Goal: Information Seeking & Learning: Learn about a topic

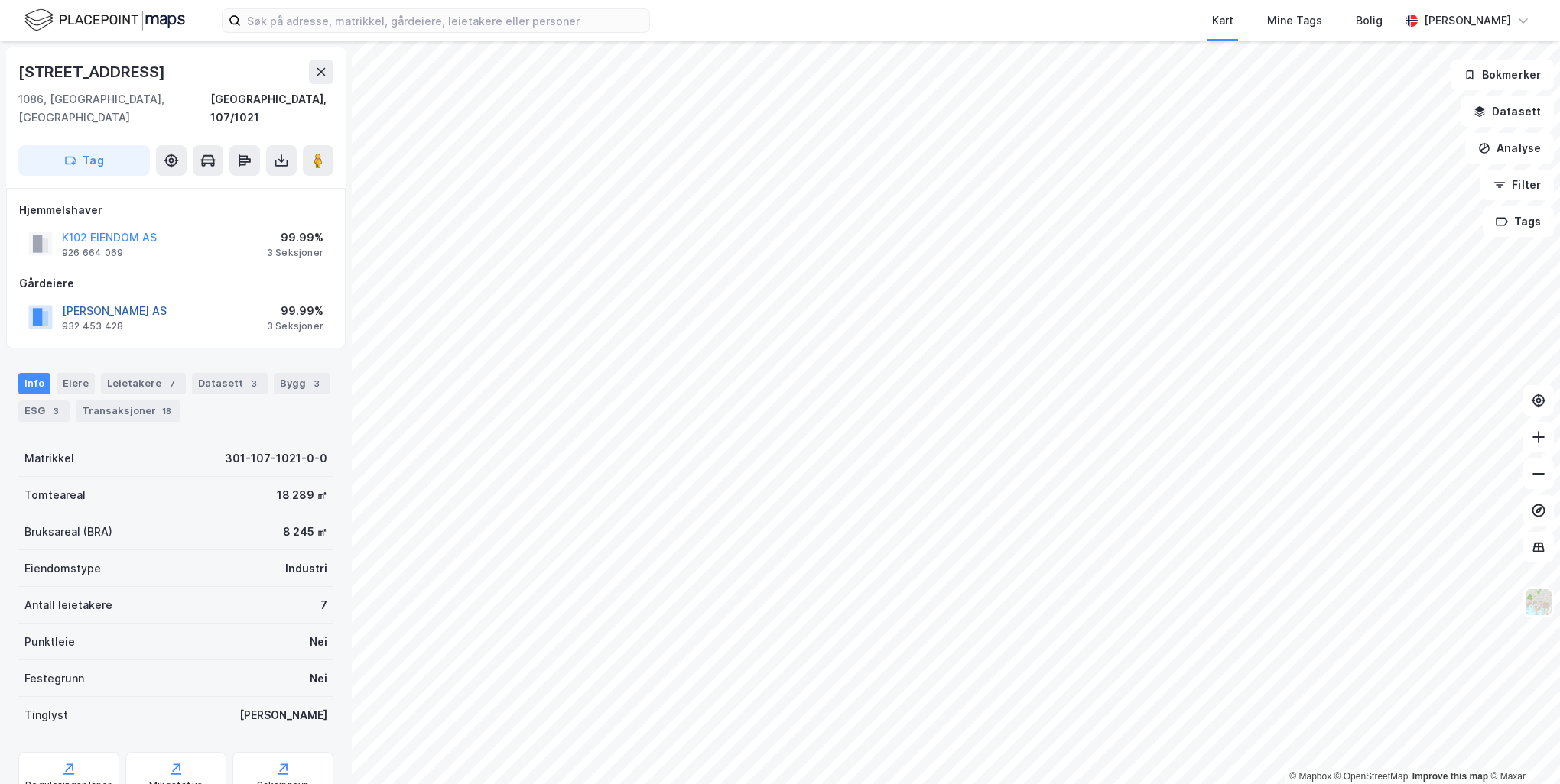
click at [0, 0] on button "[PERSON_NAME] AS" at bounding box center [0, 0] width 0 height 0
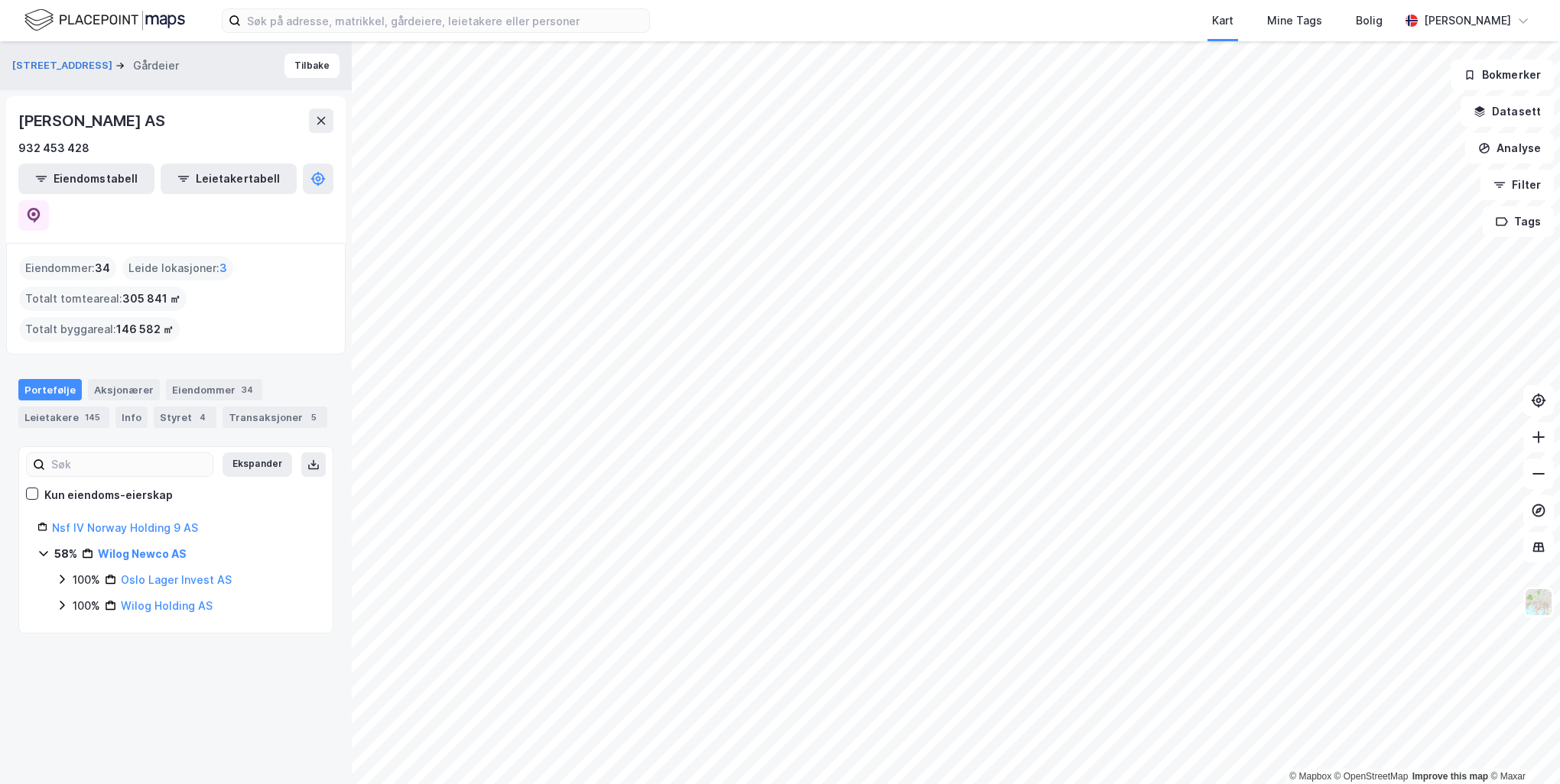
click at [67, 573] on icon at bounding box center [62, 579] width 12 height 12
click at [56, 676] on icon at bounding box center [62, 682] width 12 height 12
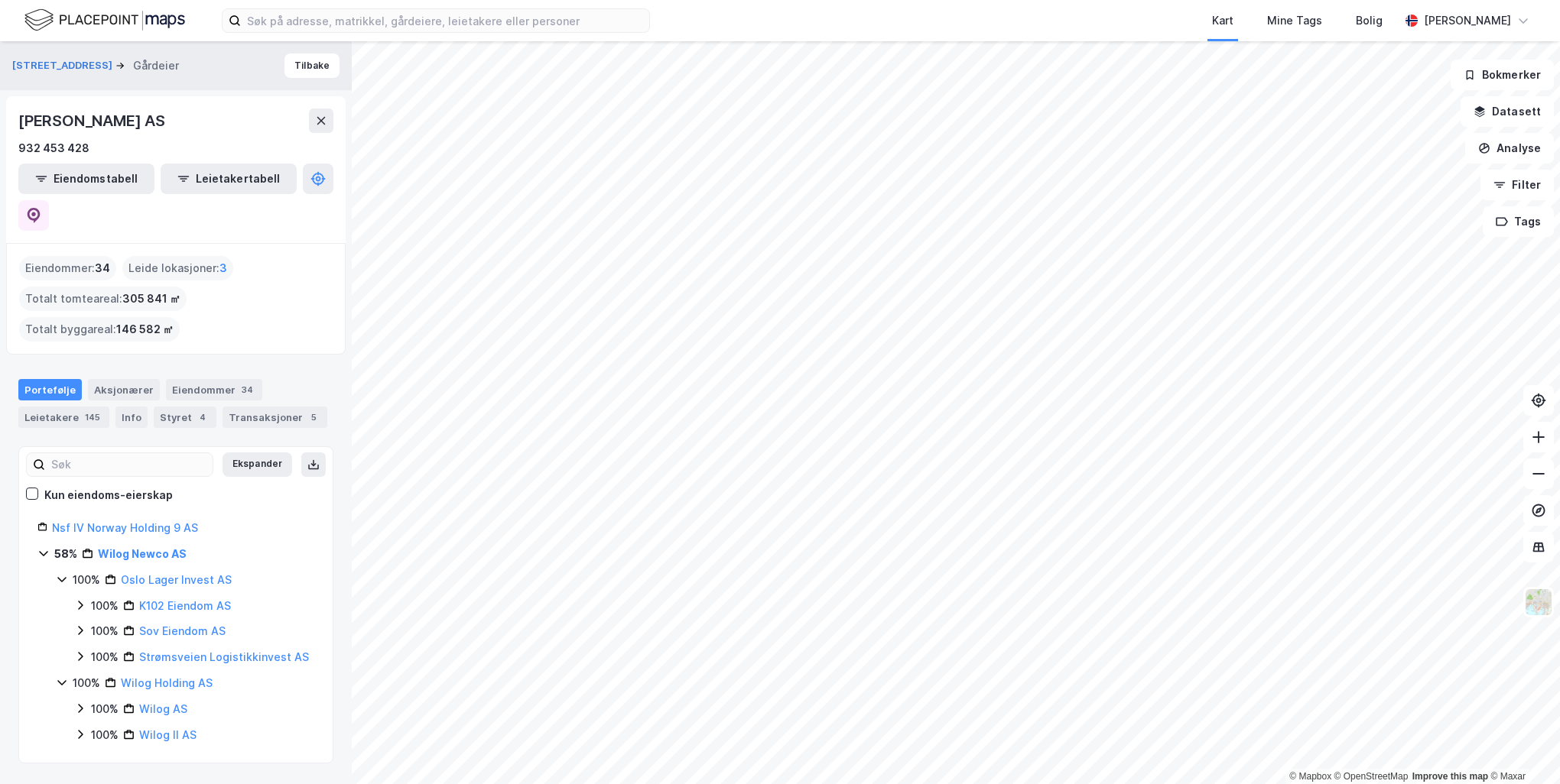
click at [87, 700] on div "100% Wilog AS" at bounding box center [193, 709] width 240 height 18
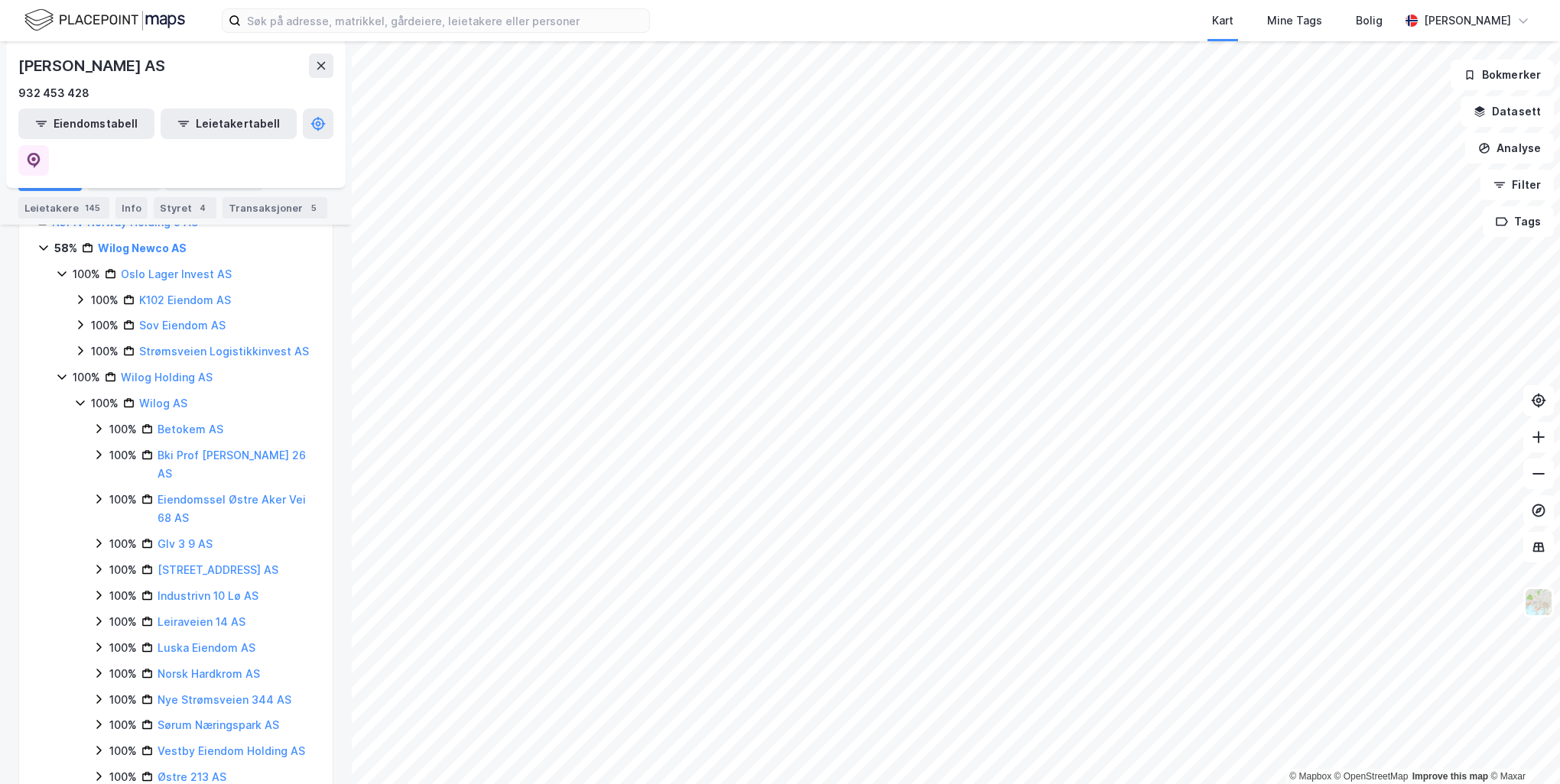
scroll to position [341, 0]
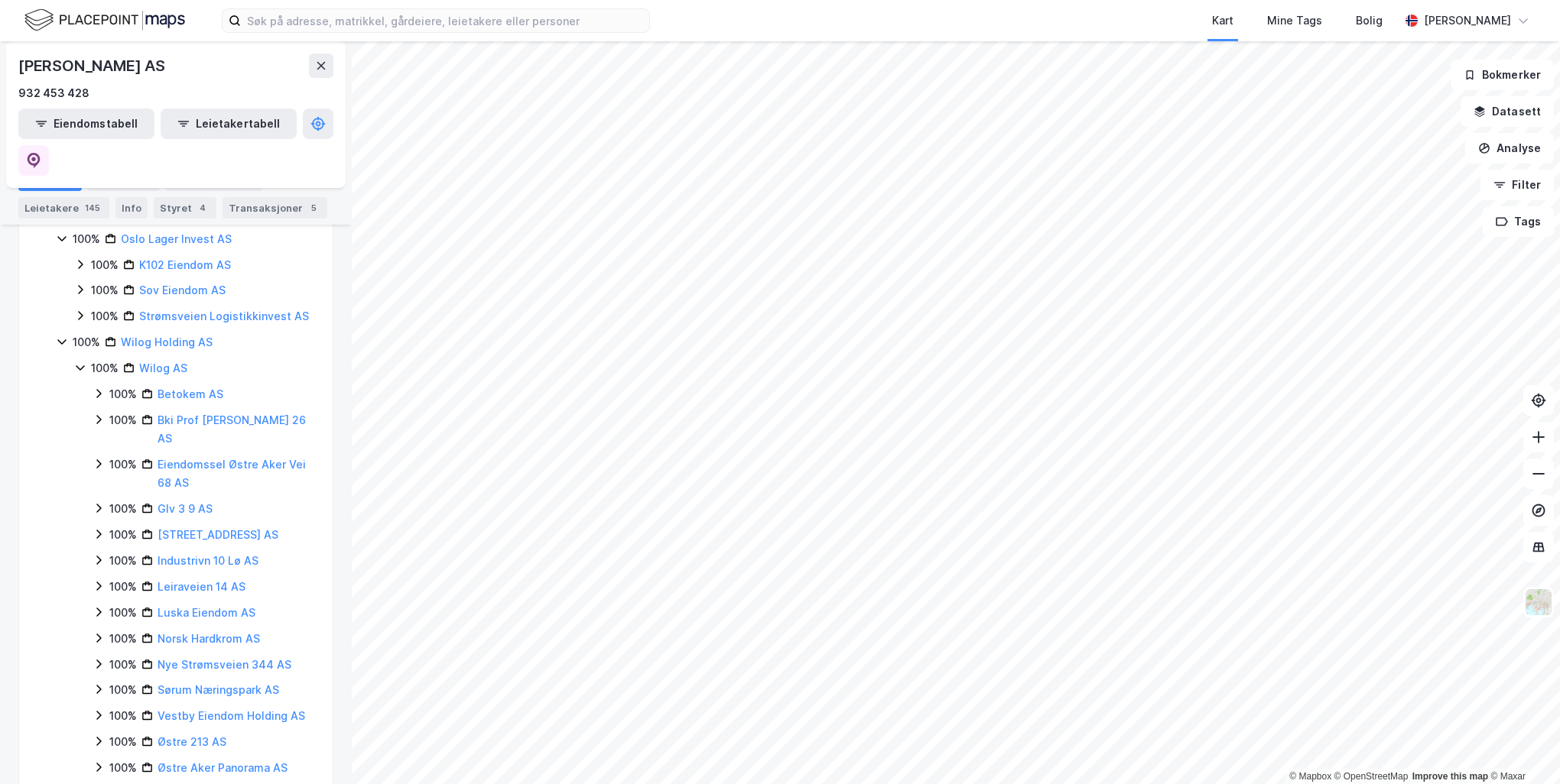
click at [84, 783] on icon at bounding box center [80, 793] width 12 height 12
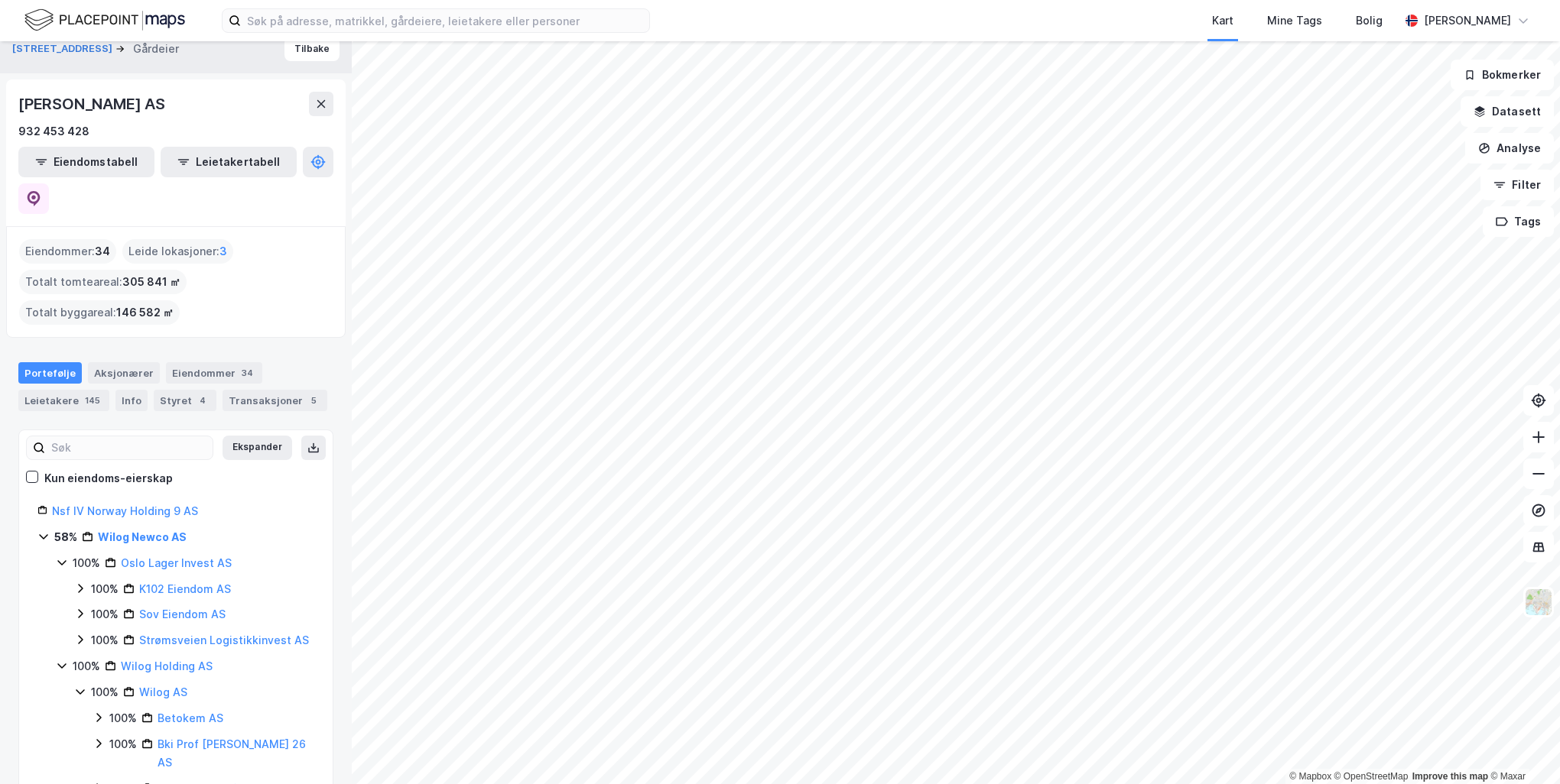
scroll to position [0, 0]
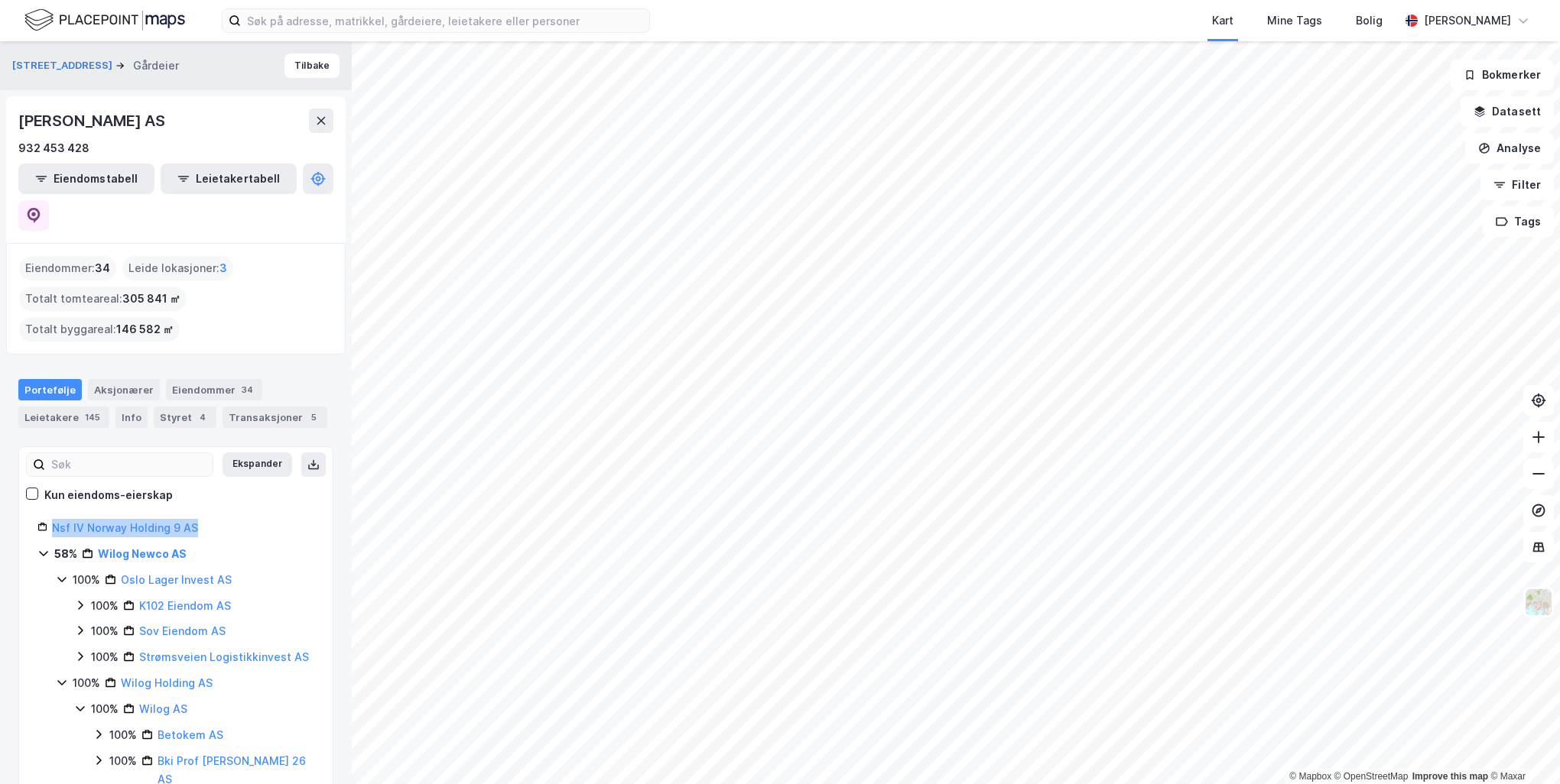
drag, startPoint x: 207, startPoint y: 493, endPoint x: 62, endPoint y: 479, distance: 145.7
click at [36, 488] on icon at bounding box center [32, 493] width 11 height 11
click at [28, 488] on icon at bounding box center [32, 493] width 11 height 11
copy link "Nsf IV Norway Holding 9 AS"
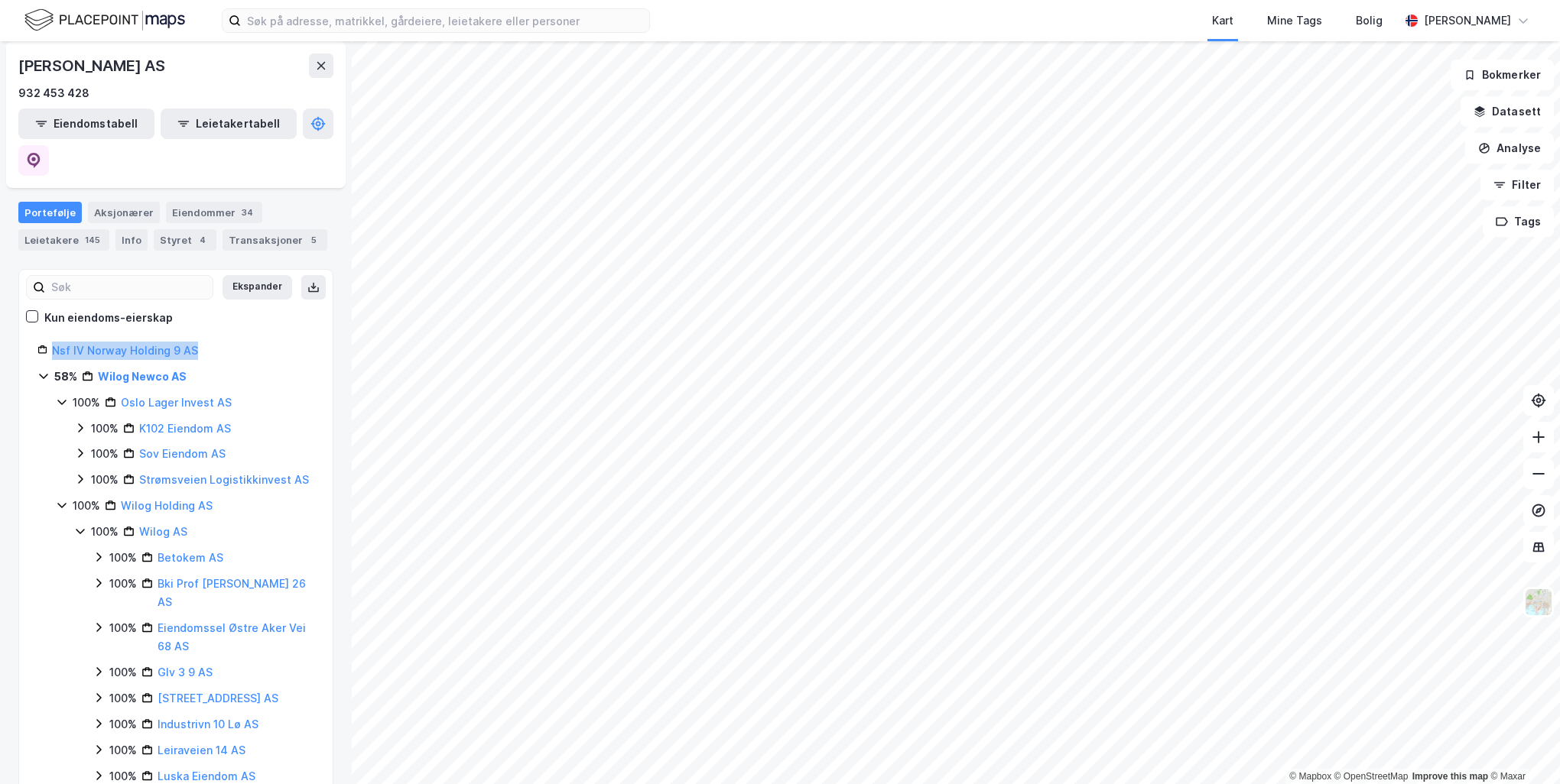
scroll to position [152, 0]
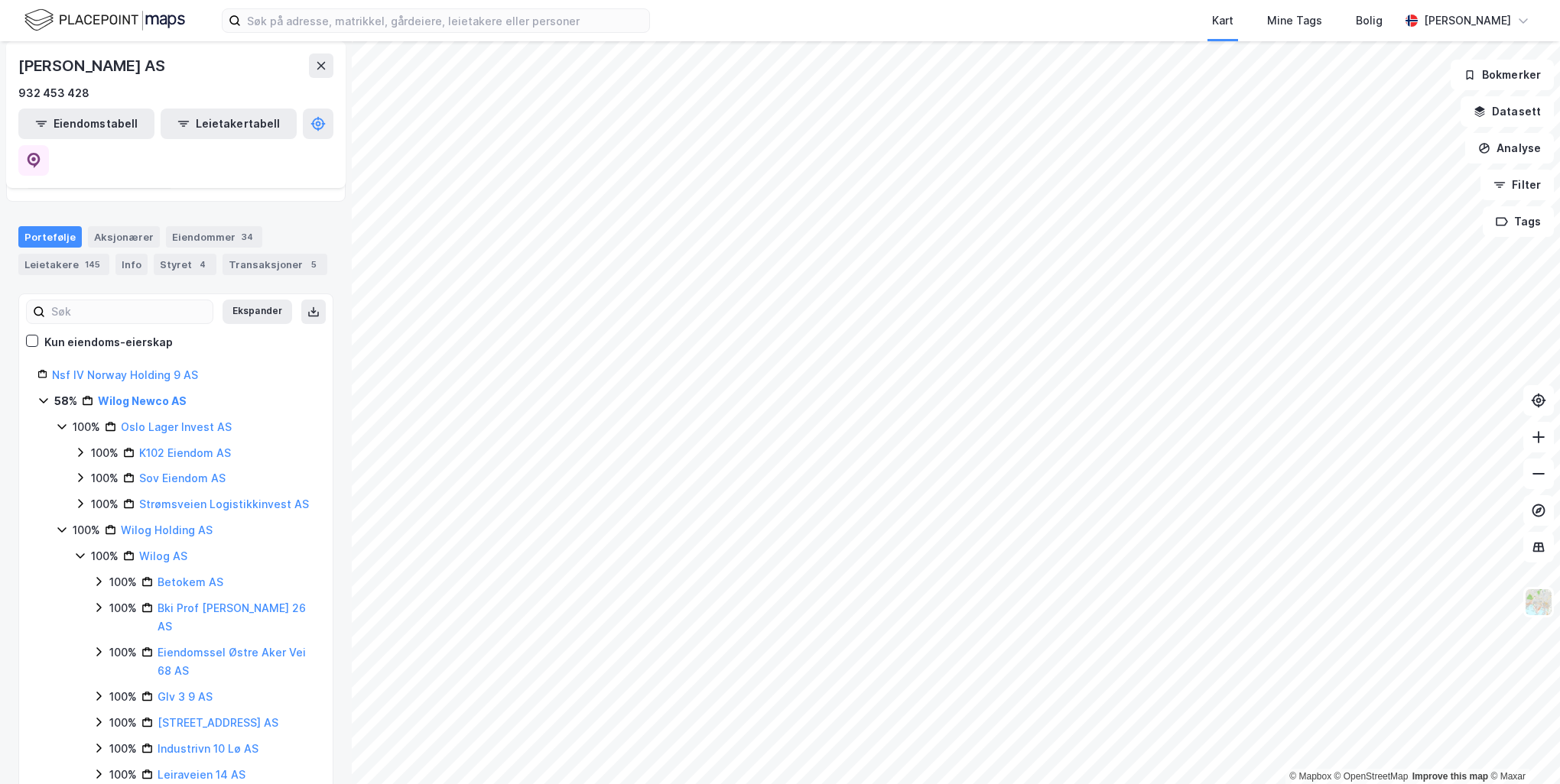
click at [266, 320] on div "Ekspander Kun eiendoms-eierskap Nsf IV Norway Holding 9 AS 58% Wilog Newco AS 1…" at bounding box center [176, 739] width 277 height 853
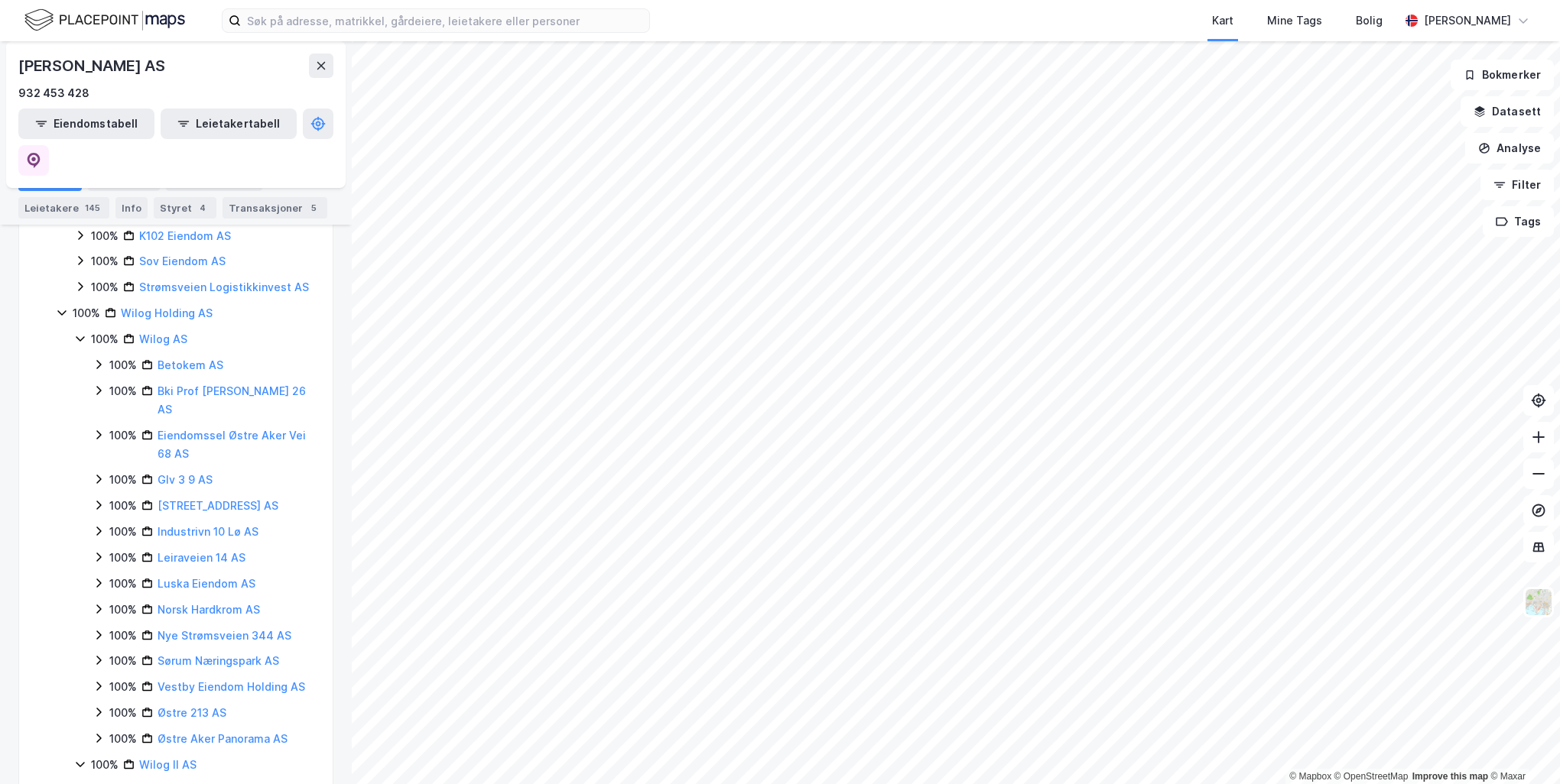
scroll to position [132, 0]
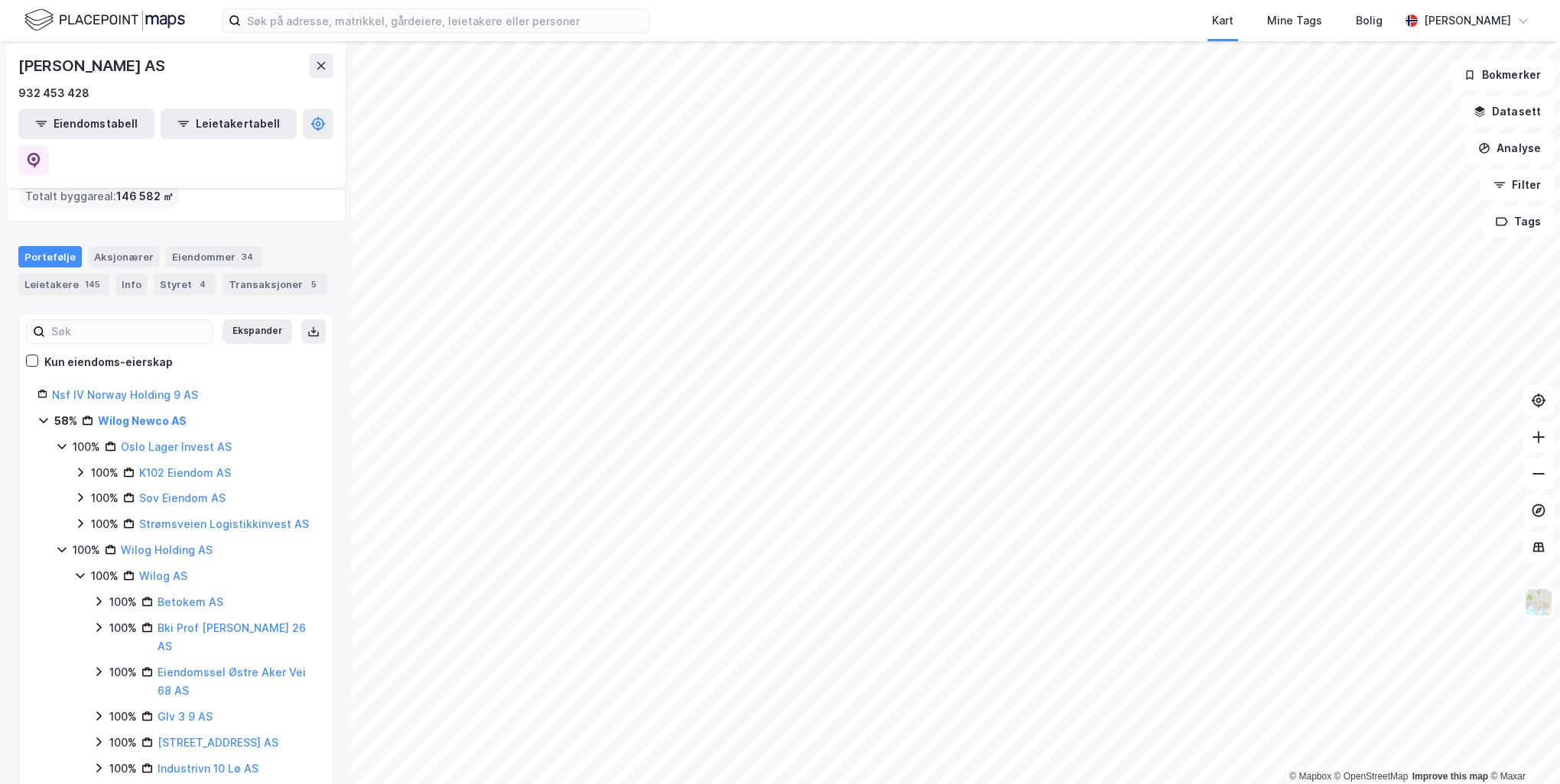
click at [48, 414] on icon at bounding box center [44, 420] width 12 height 12
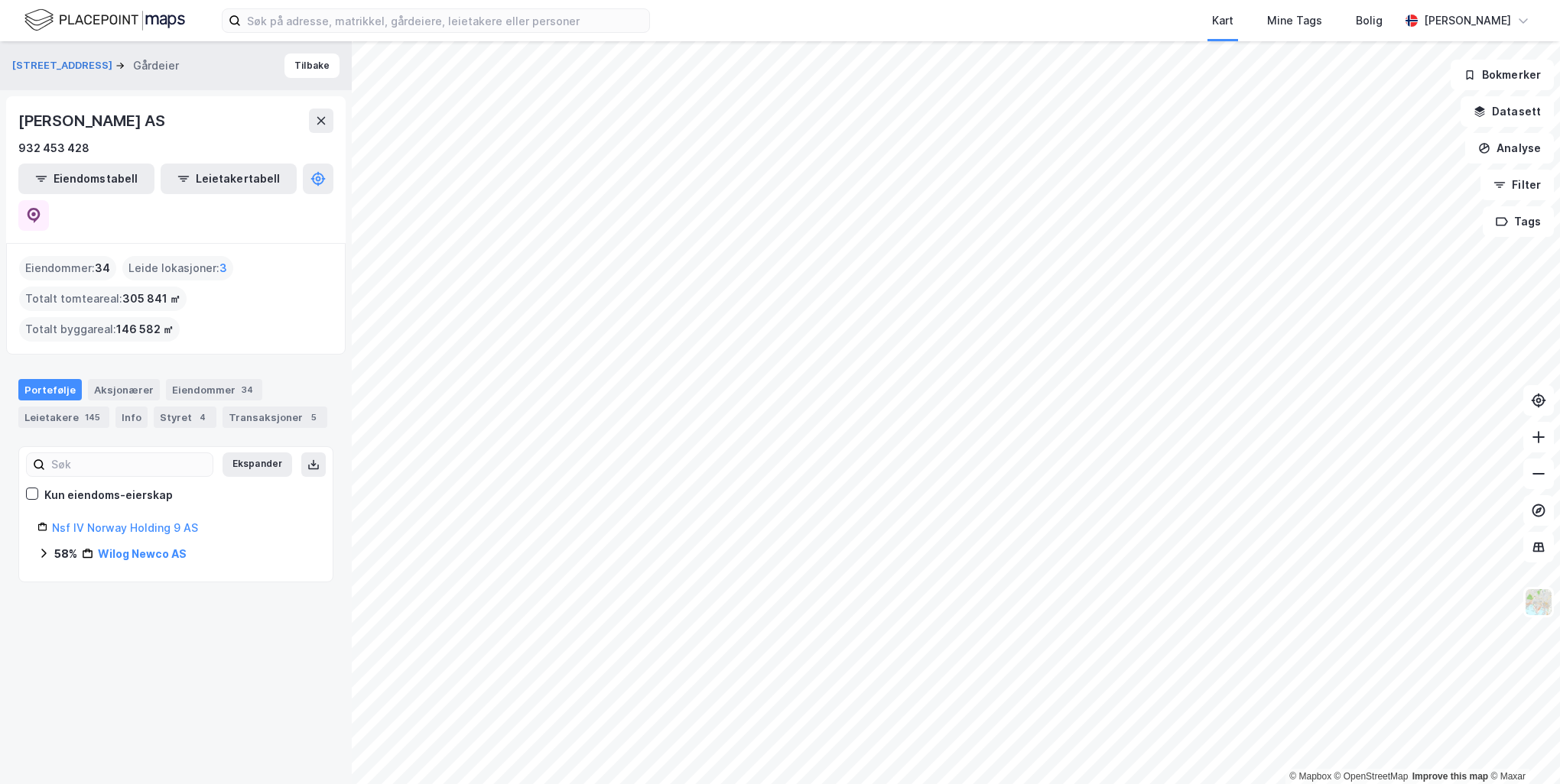
click at [98, 570] on div "Karihaugveien 102 Gårdeier Tilbake WILOG NEWCO AS 932 453 428 Eiendomstabell Le…" at bounding box center [175, 412] width 352 height 743
click at [126, 379] on div "Aksjonærer" at bounding box center [124, 389] width 72 height 21
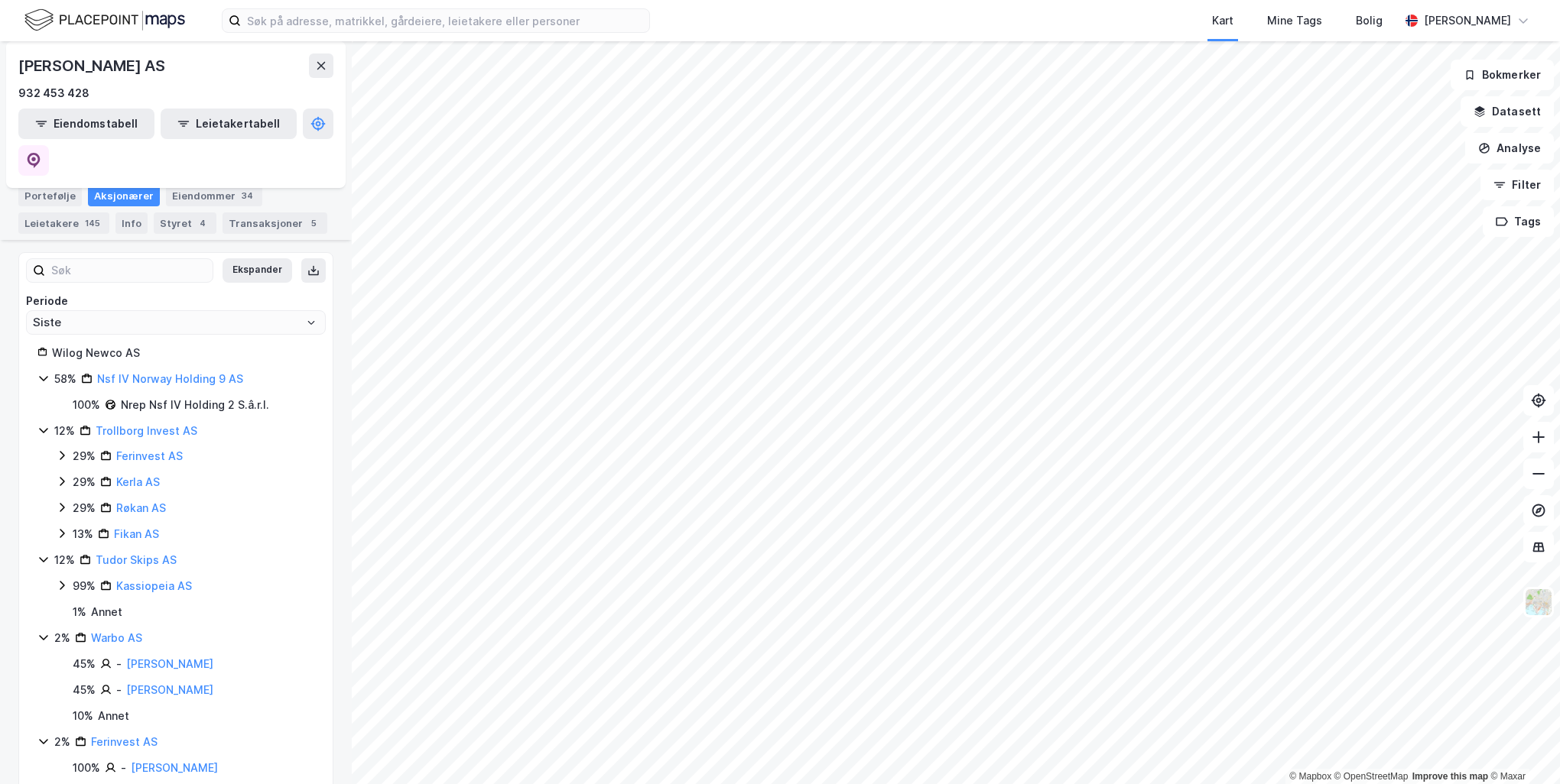
scroll to position [217, 0]
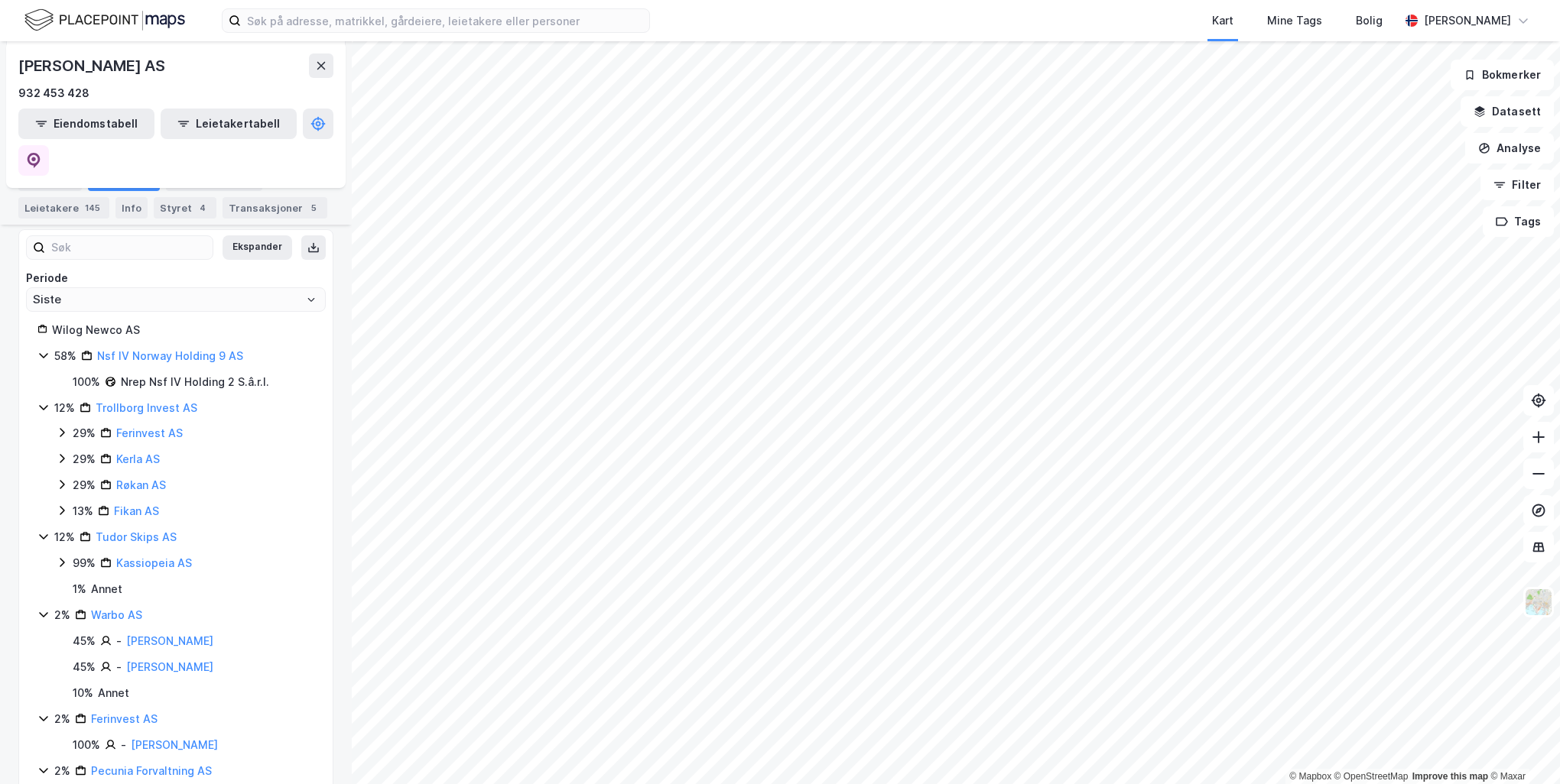
click at [58, 426] on icon at bounding box center [62, 432] width 12 height 12
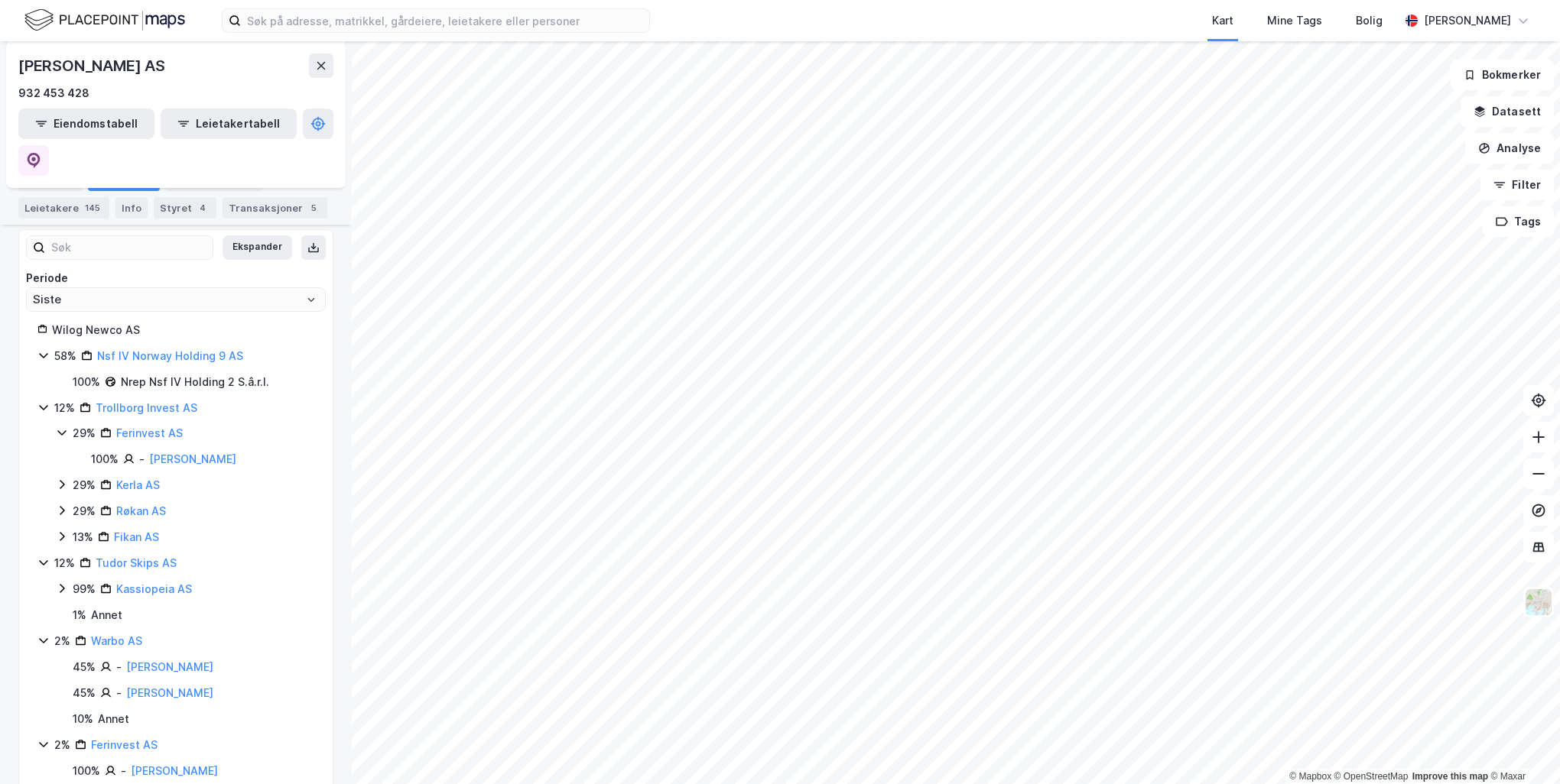
click at [64, 478] on icon at bounding box center [62, 484] width 12 height 12
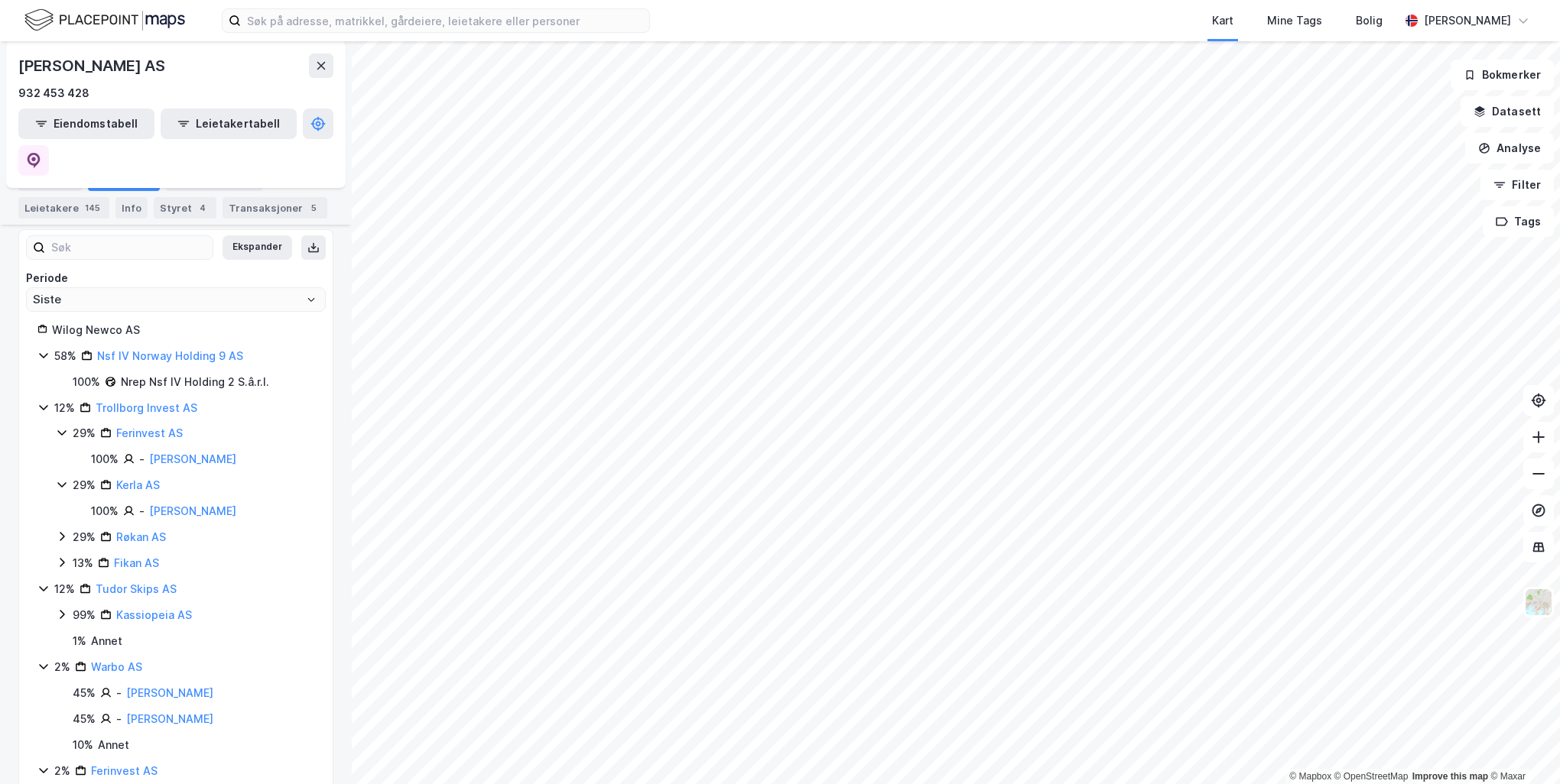
click at [66, 530] on icon at bounding box center [62, 536] width 12 height 12
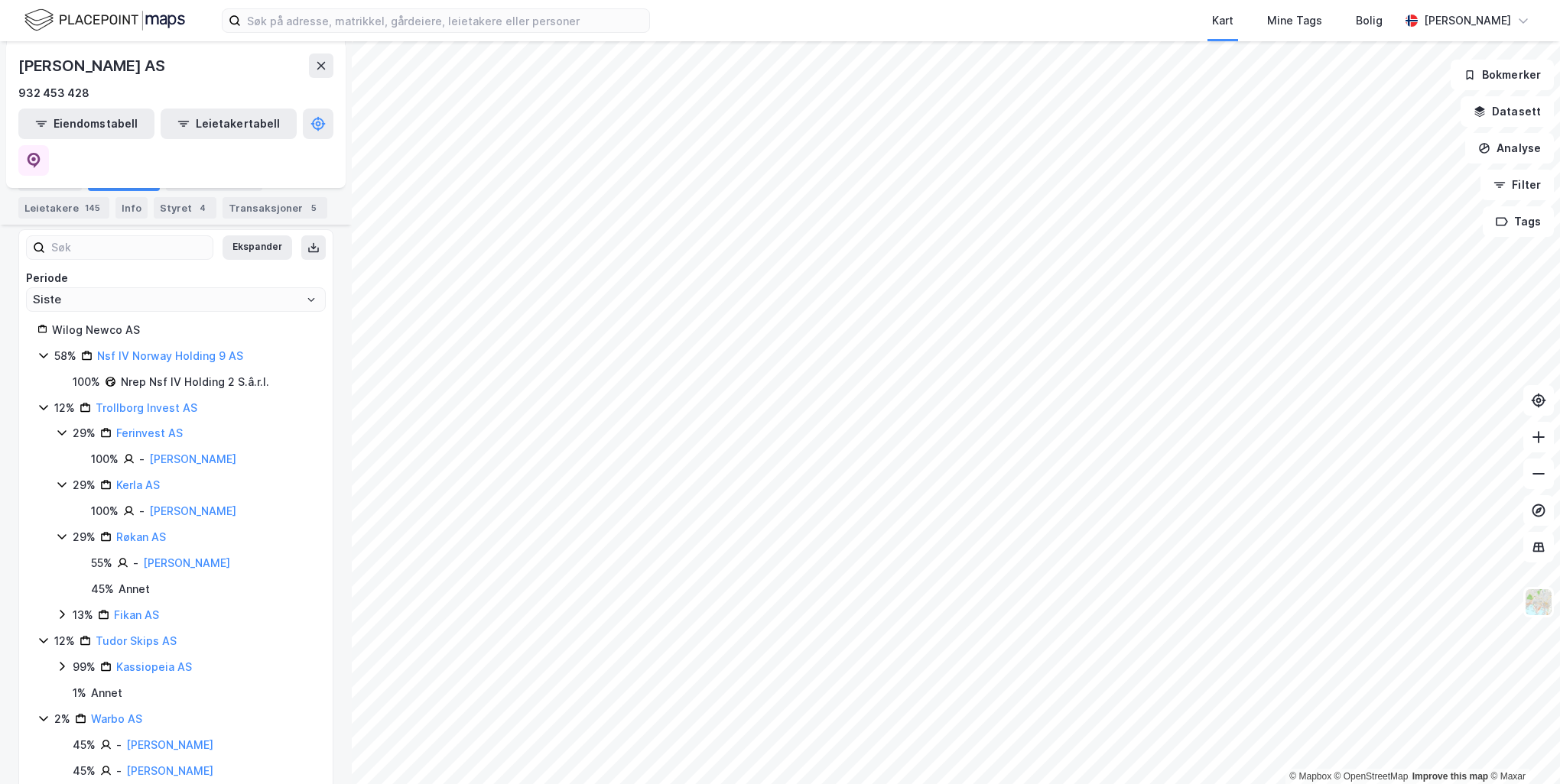
click at [66, 609] on icon at bounding box center [62, 615] width 12 height 12
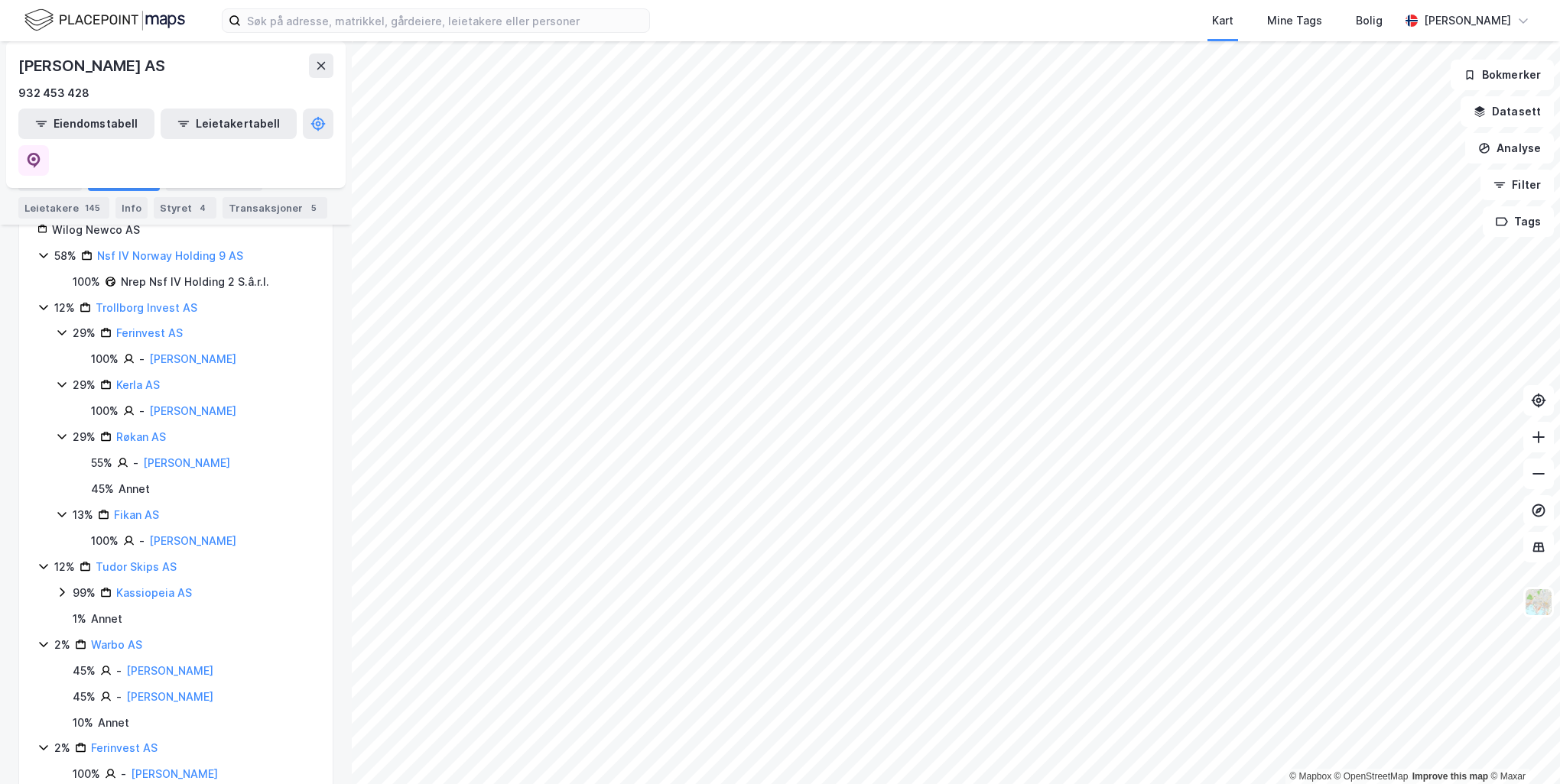
scroll to position [294, 0]
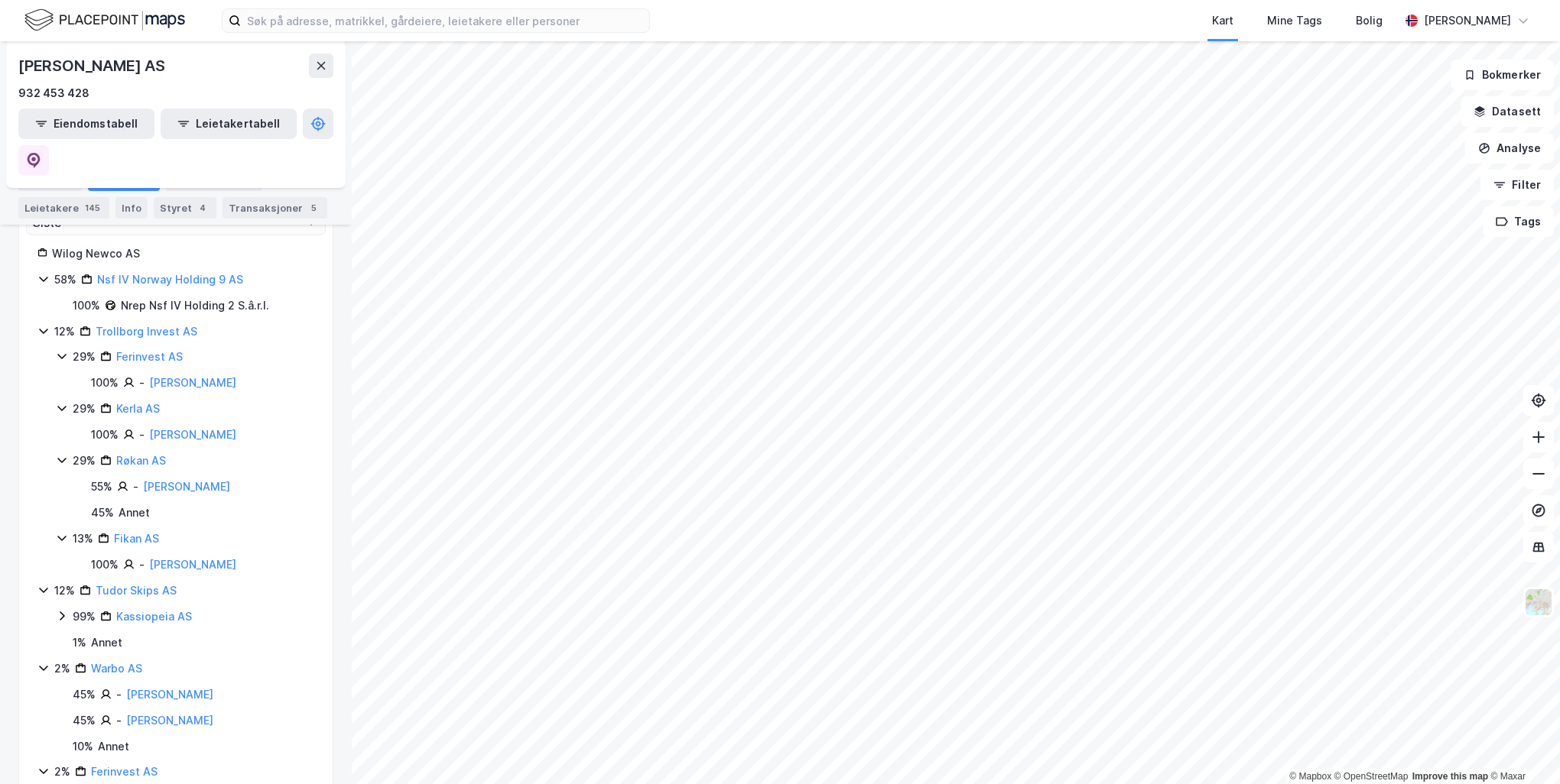
click at [61, 610] on icon at bounding box center [62, 616] width 12 height 12
click at [77, 636] on icon at bounding box center [80, 642] width 12 height 12
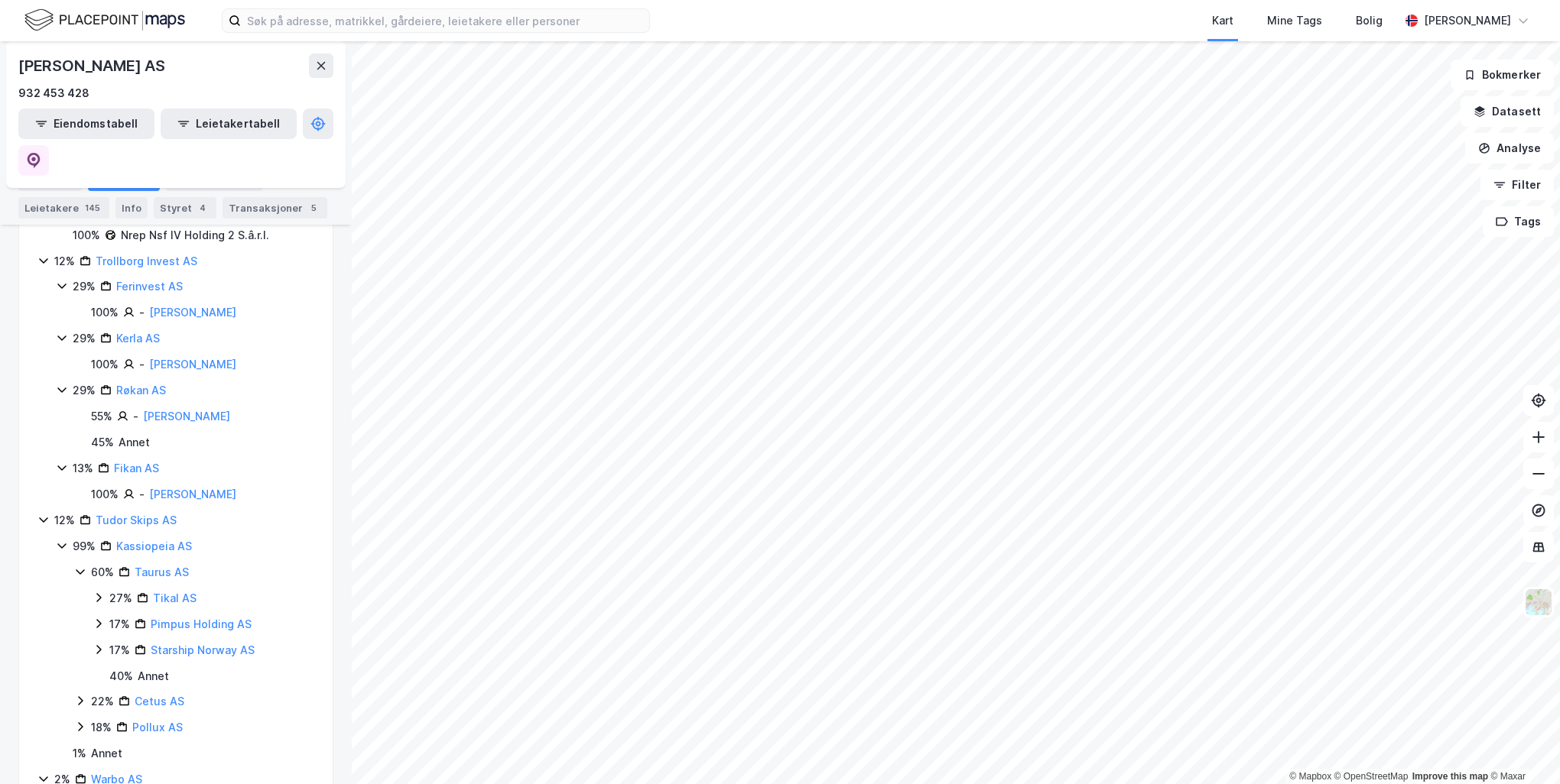
scroll to position [446, 0]
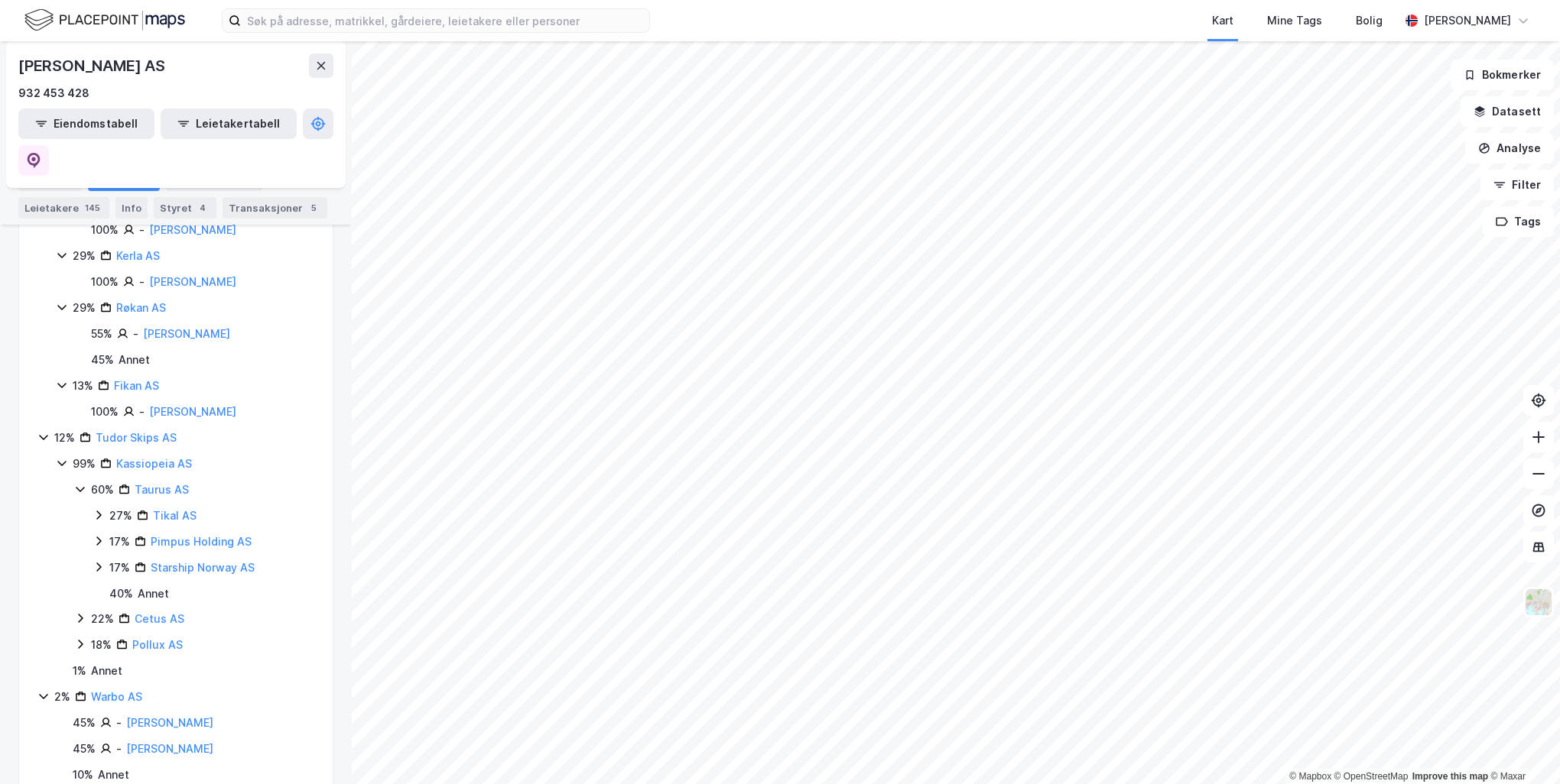
click at [80, 615] on icon at bounding box center [80, 619] width 5 height 9
click at [80, 690] on icon at bounding box center [80, 696] width 12 height 12
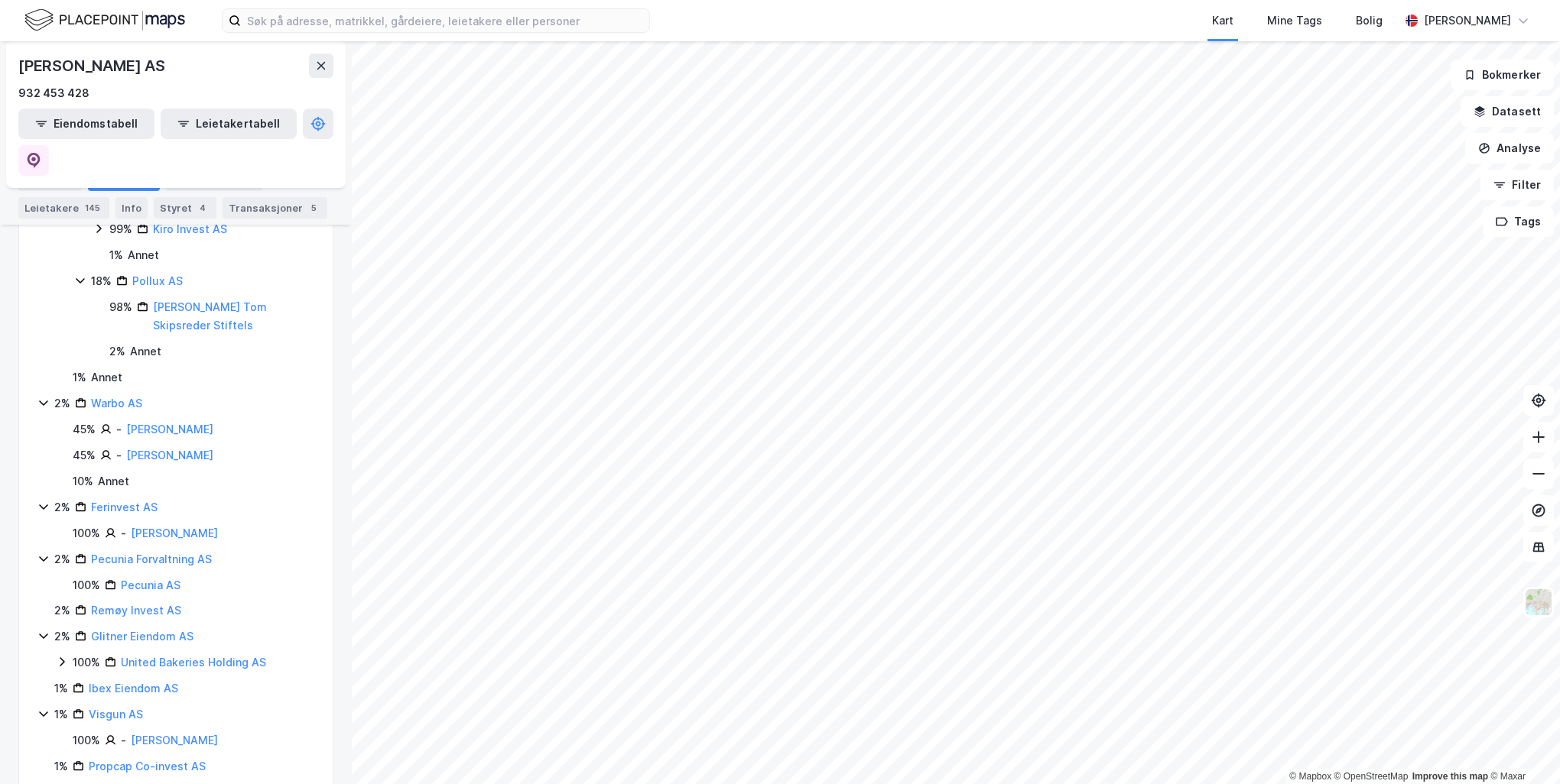
scroll to position [879, 0]
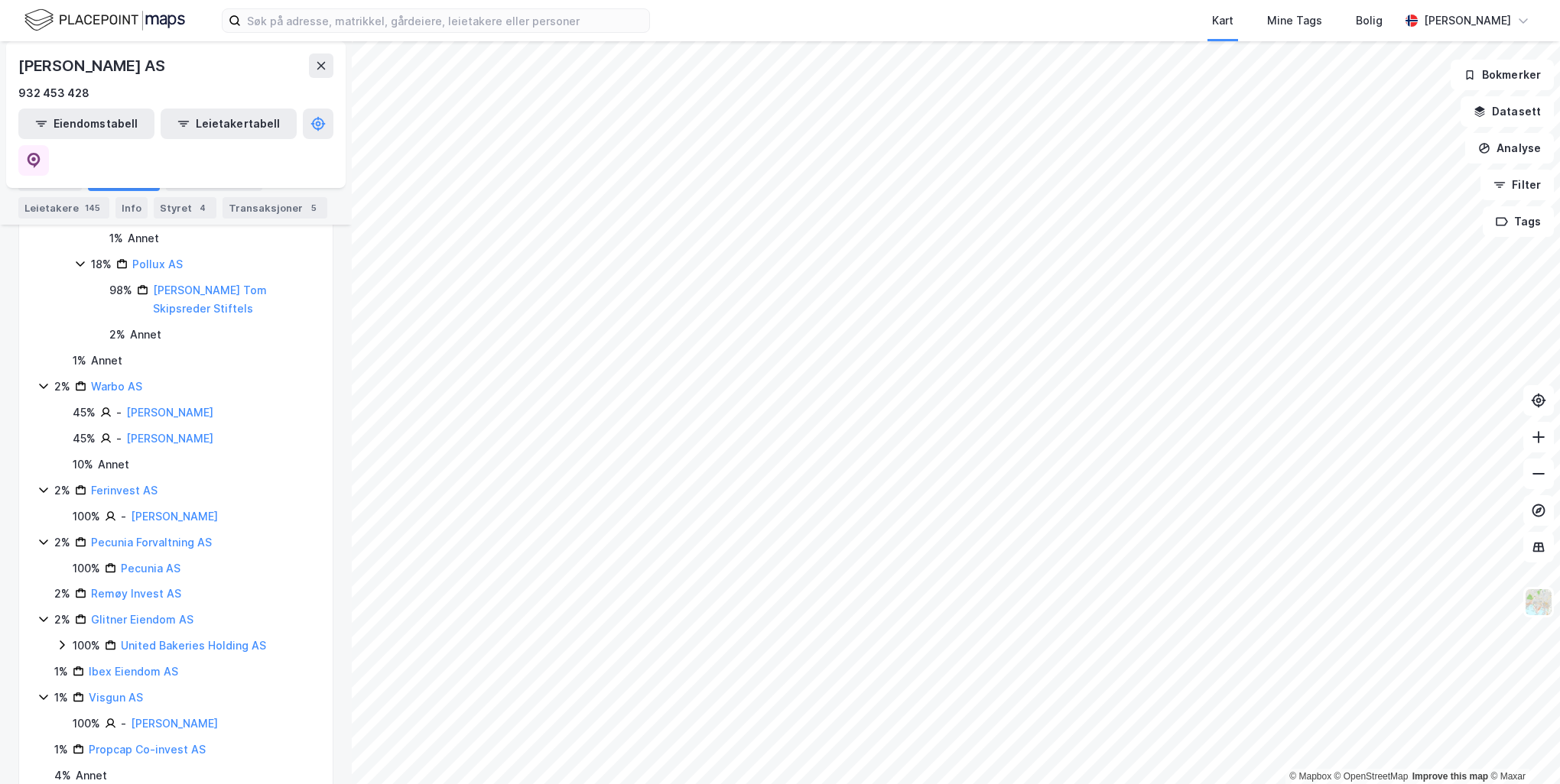
click at [40, 536] on icon at bounding box center [44, 542] width 12 height 12
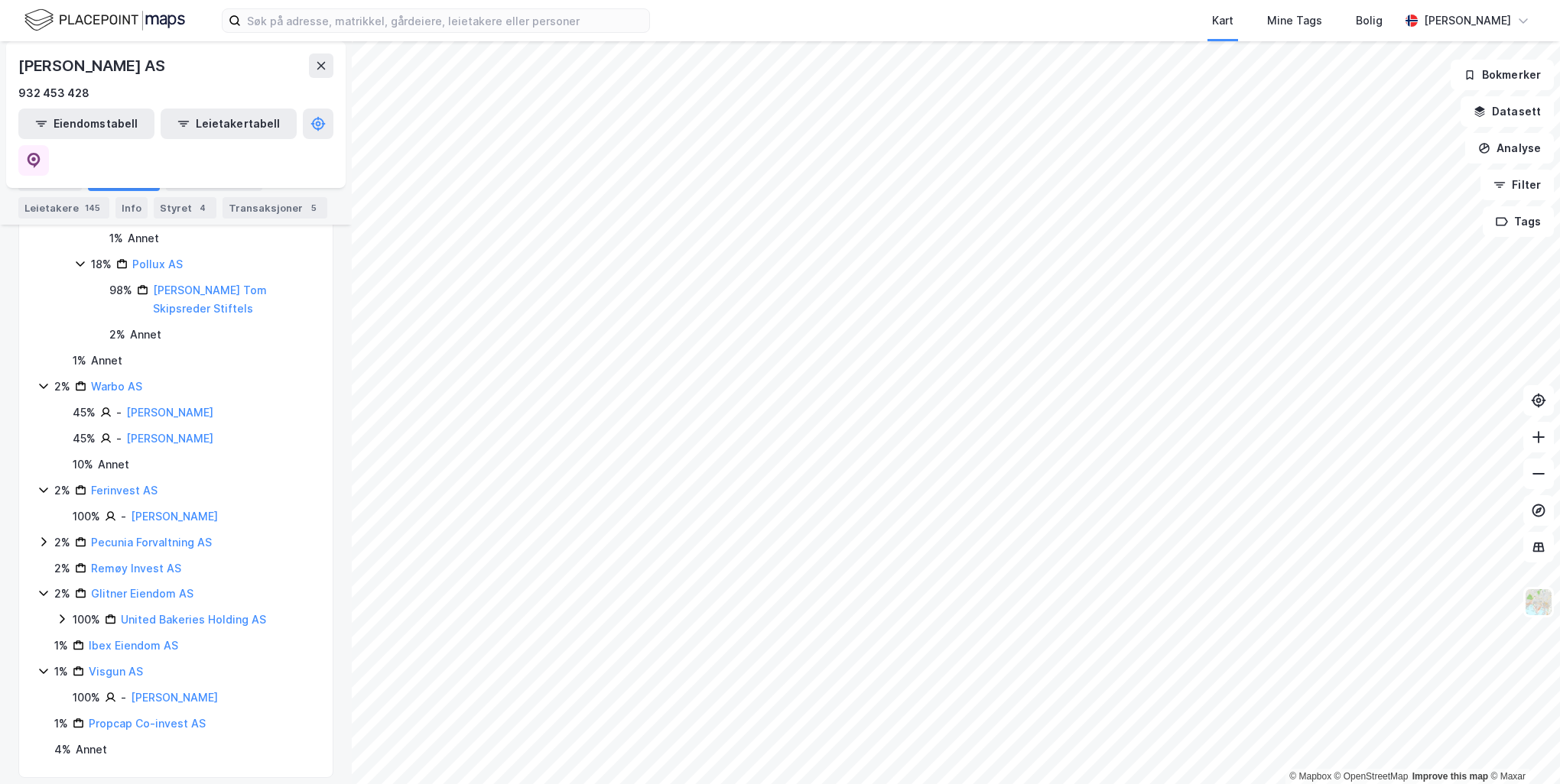
scroll to position [853, 0]
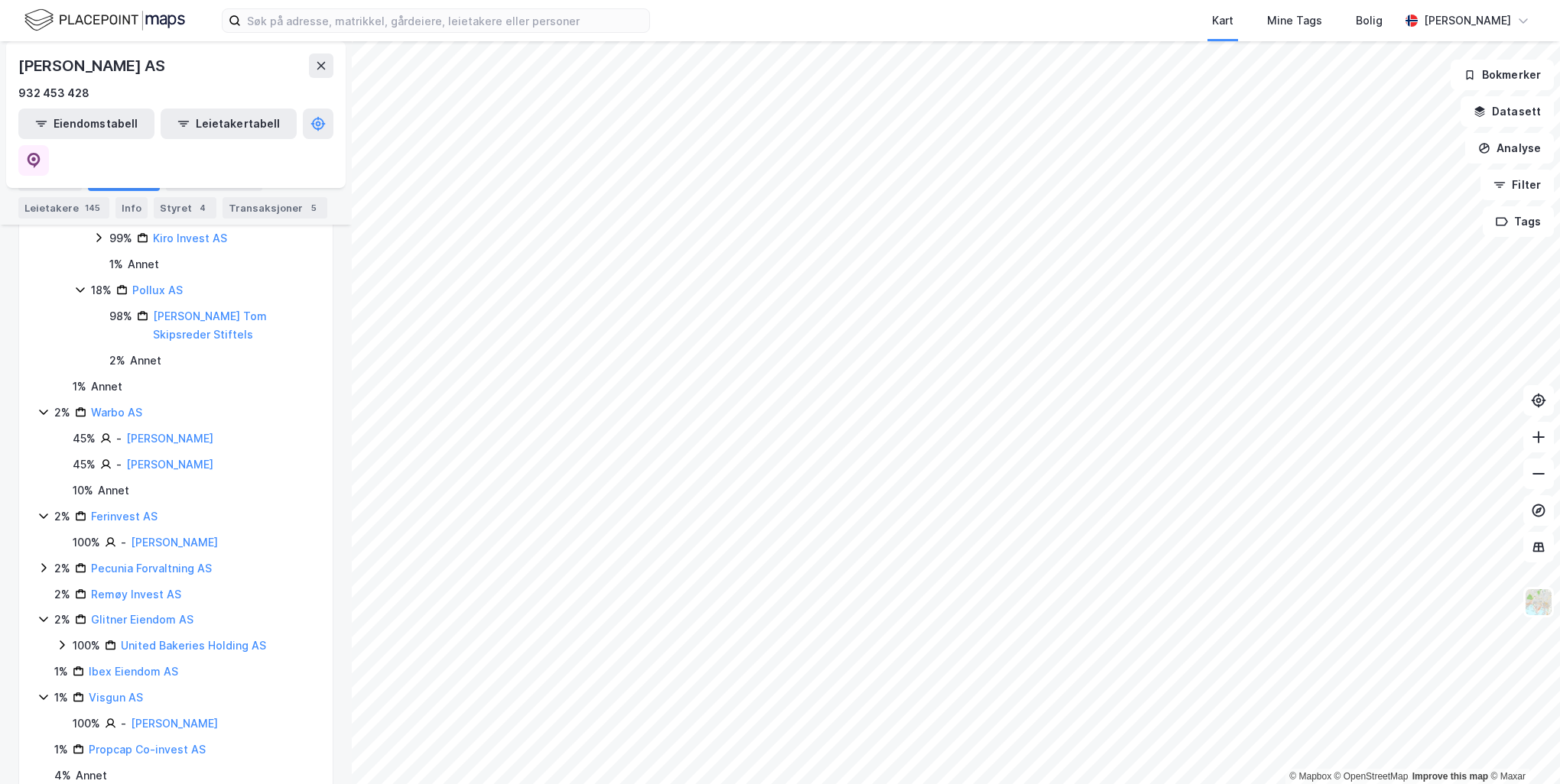
click at [43, 562] on icon at bounding box center [44, 568] width 12 height 12
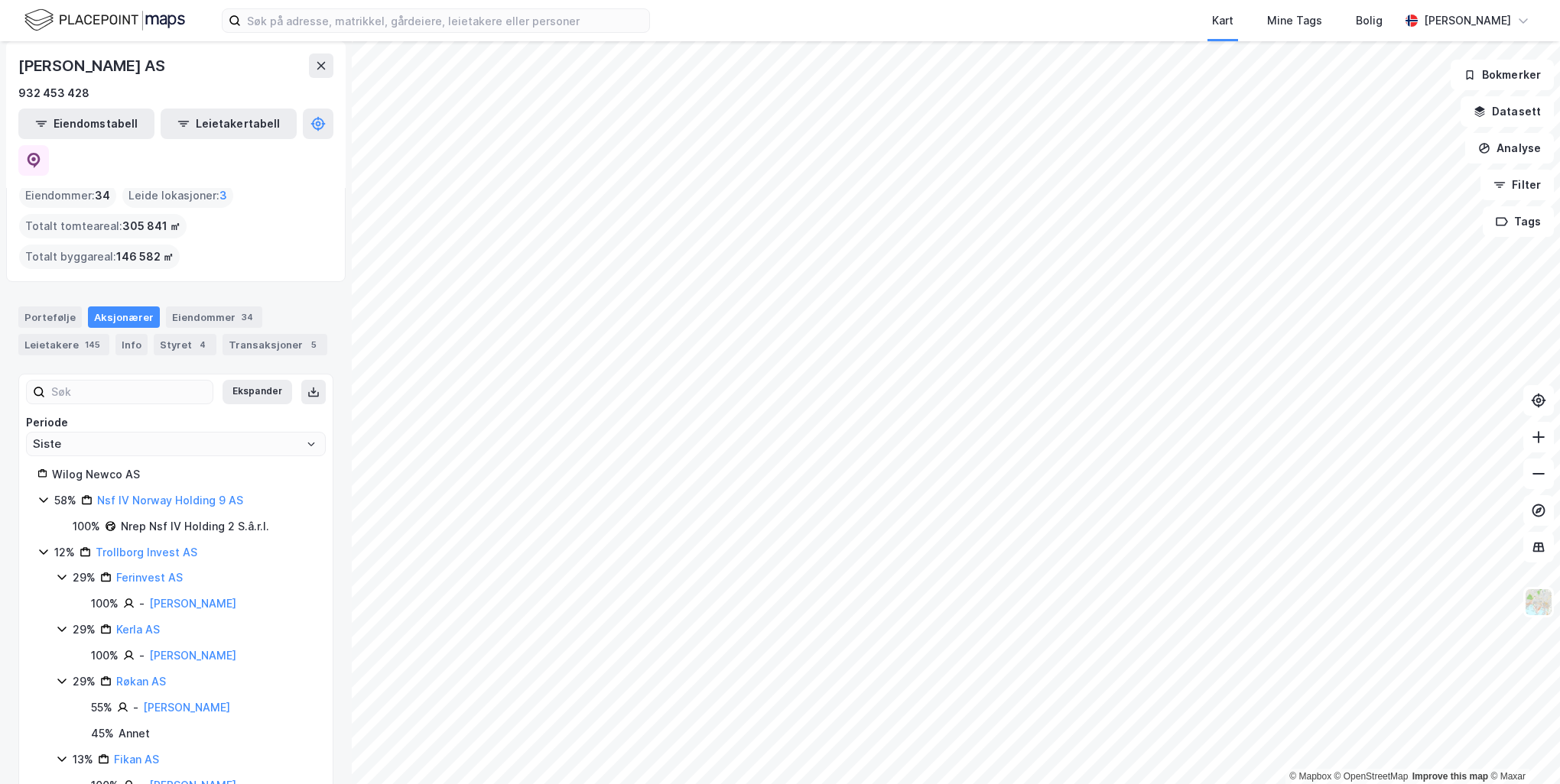
scroll to position [0, 0]
